Goal: Task Accomplishment & Management: Manage account settings

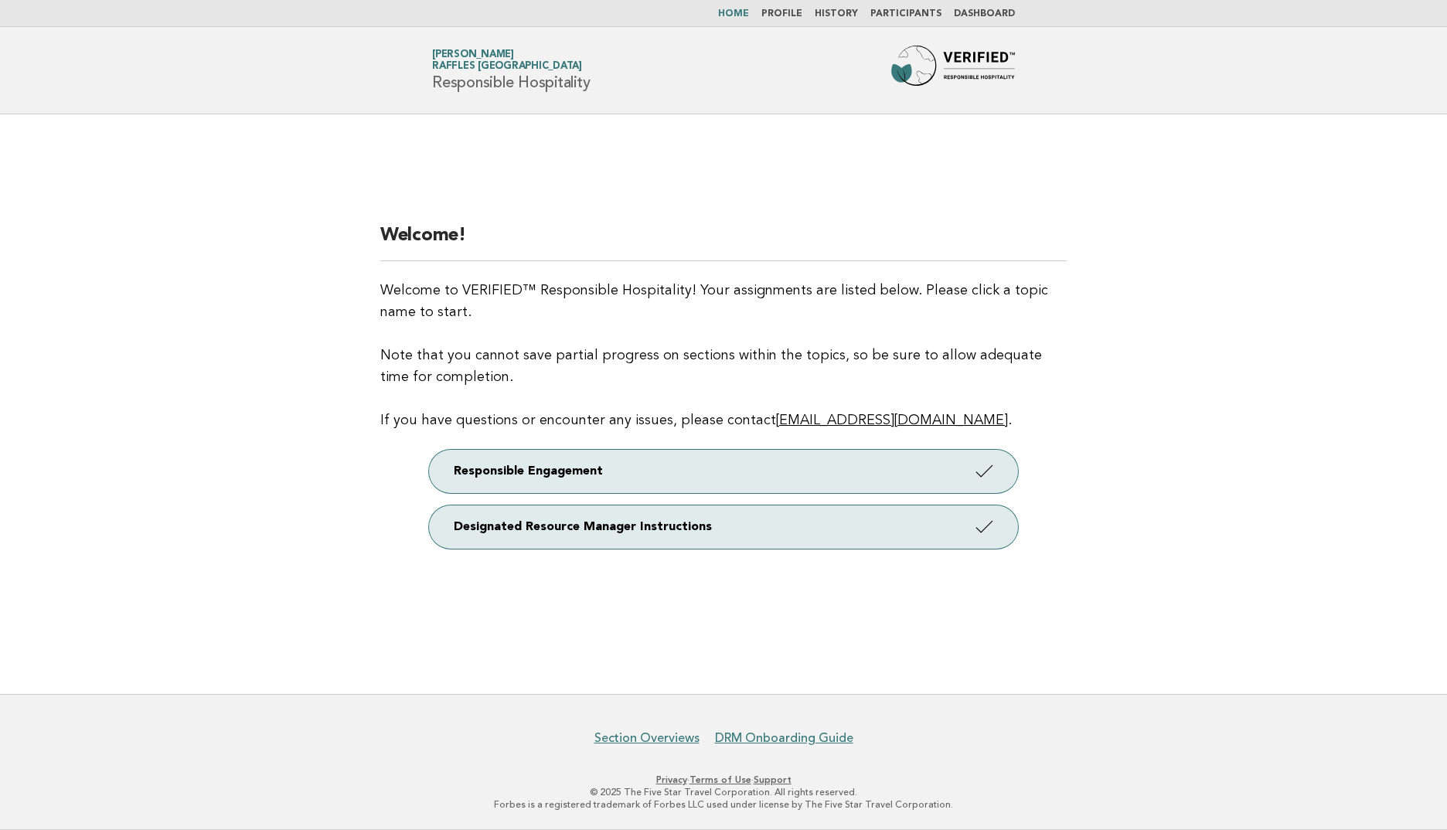
click at [927, 12] on link "Participants" at bounding box center [905, 13] width 71 height 9
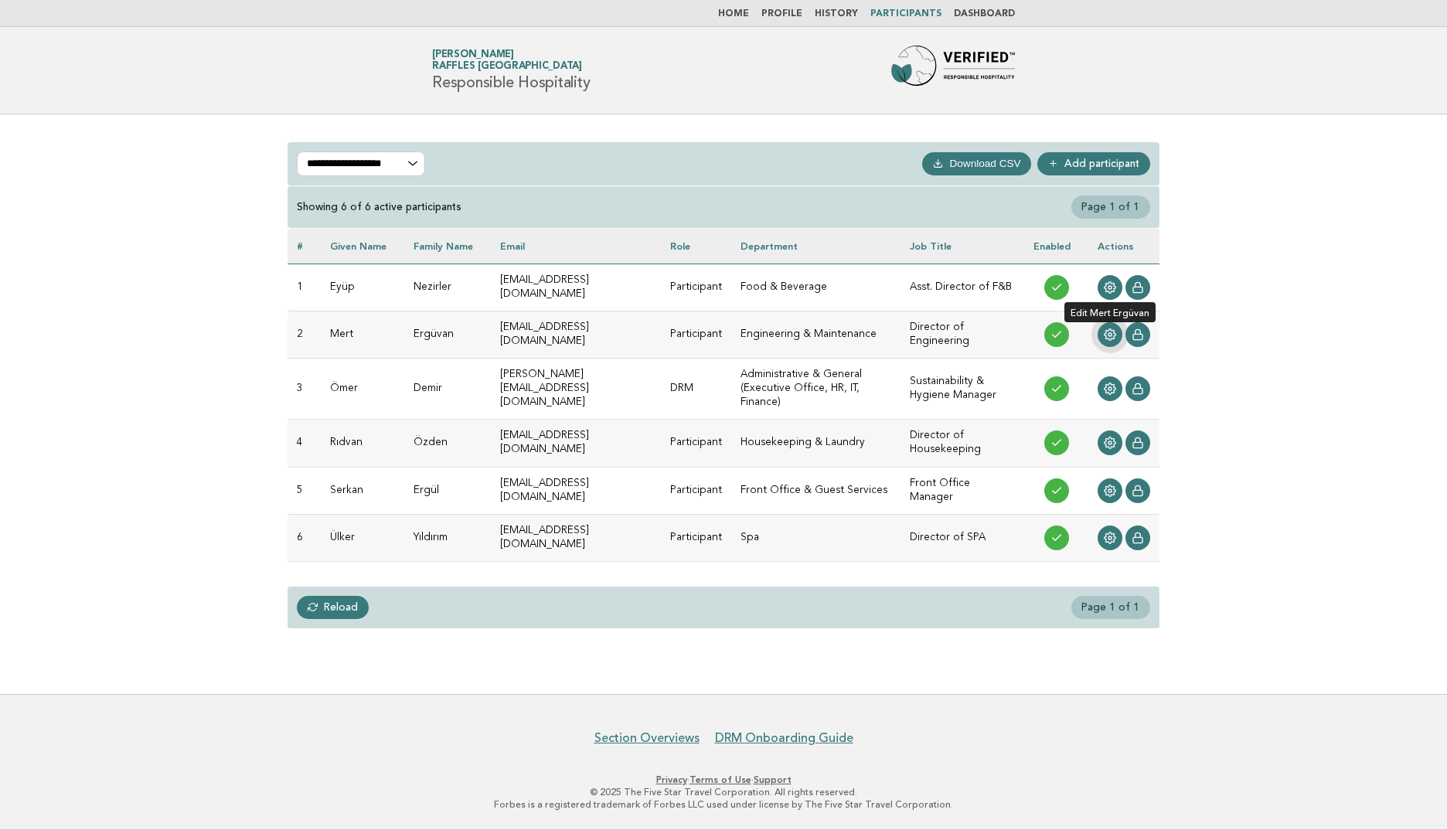
click at [1104, 329] on icon at bounding box center [1110, 334] width 12 height 12
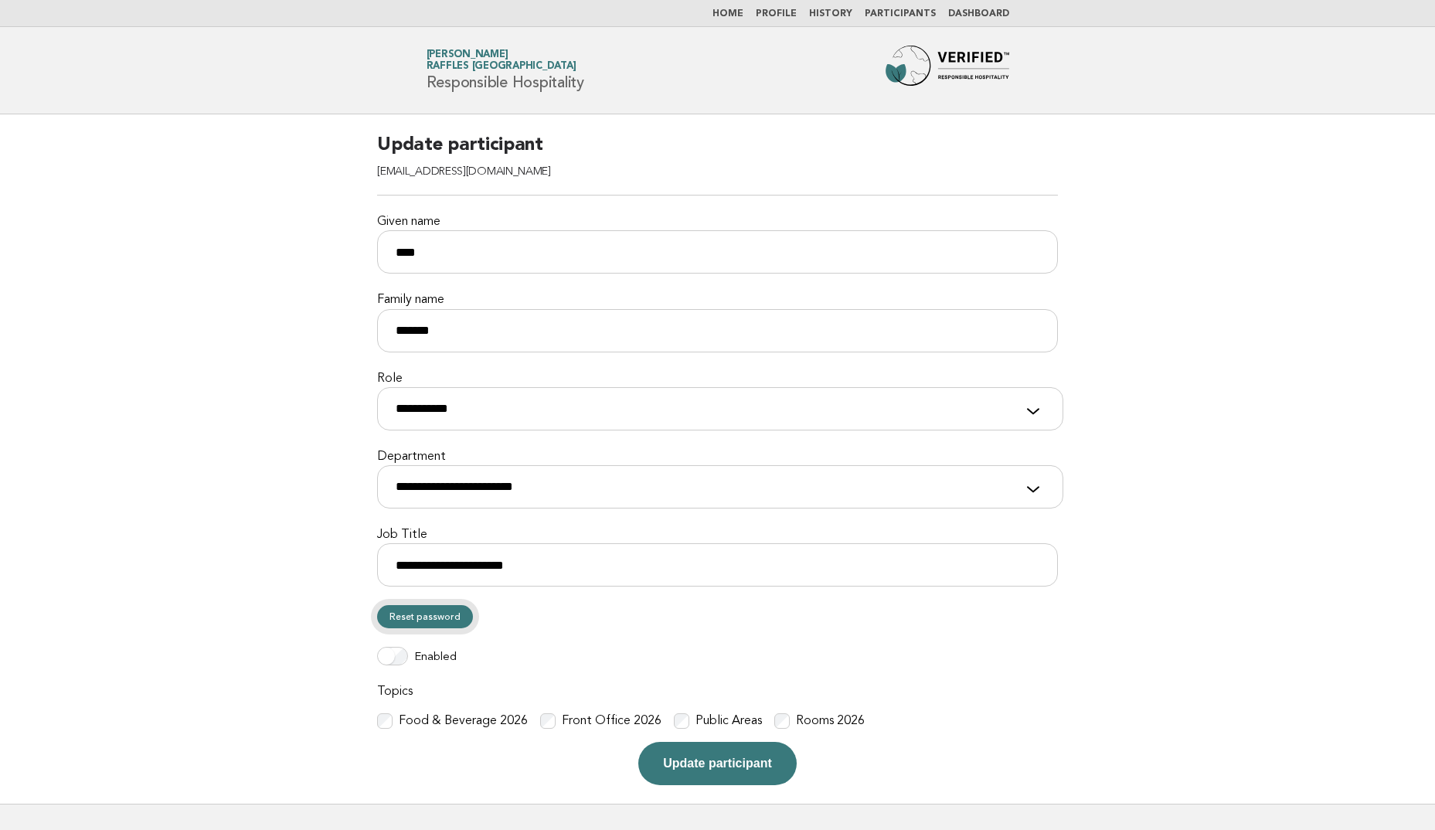
click at [425, 618] on link "Reset password" at bounding box center [425, 616] width 96 height 23
